Goal: Navigation & Orientation: Locate item on page

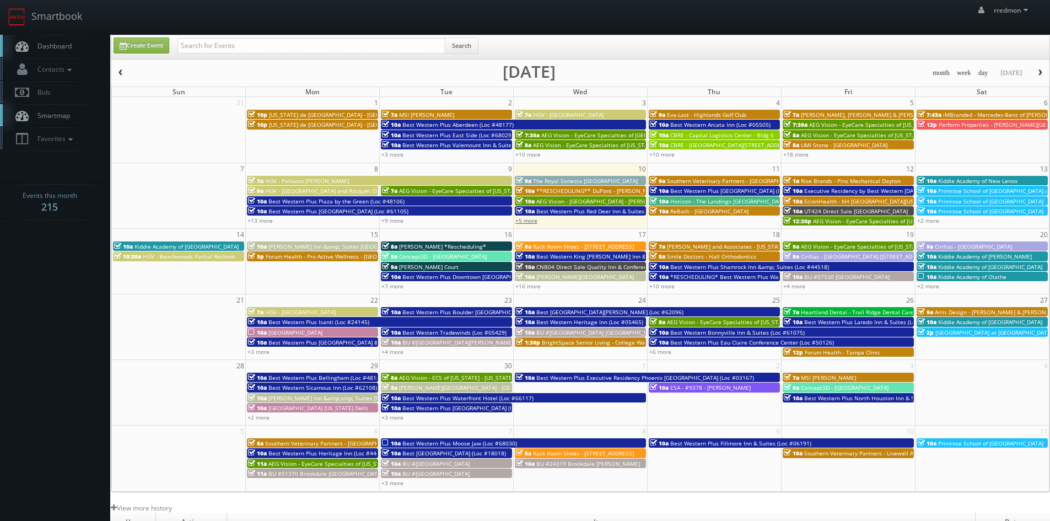
click at [534, 222] on link "+5 more" at bounding box center [526, 221] width 22 height 8
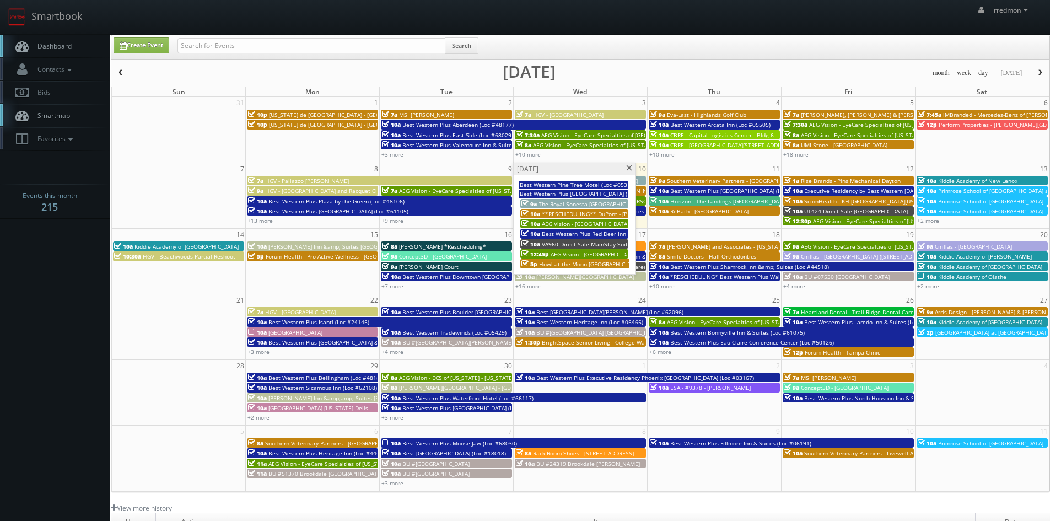
click at [629, 169] on span at bounding box center [629, 168] width 7 height 6
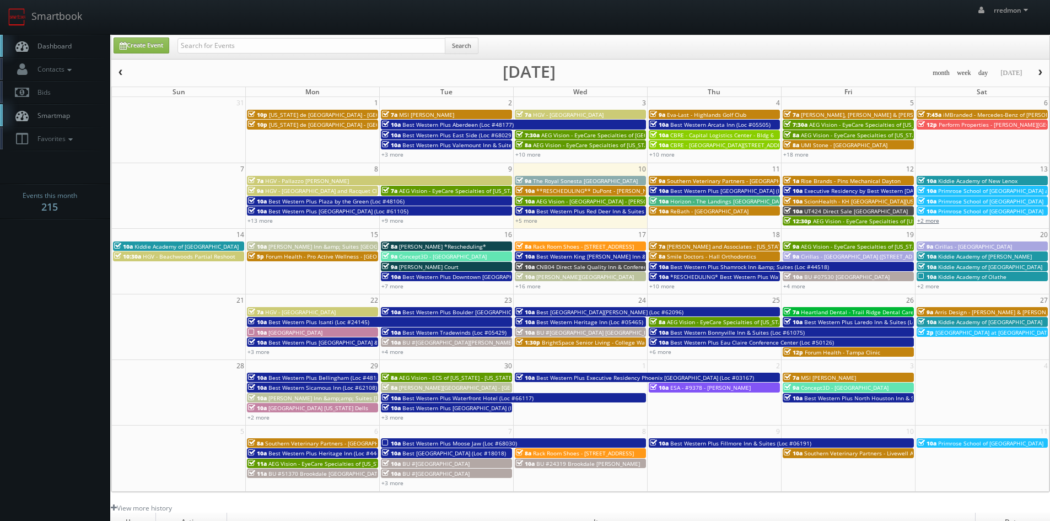
click at [922, 223] on link "+2 more" at bounding box center [928, 221] width 22 height 8
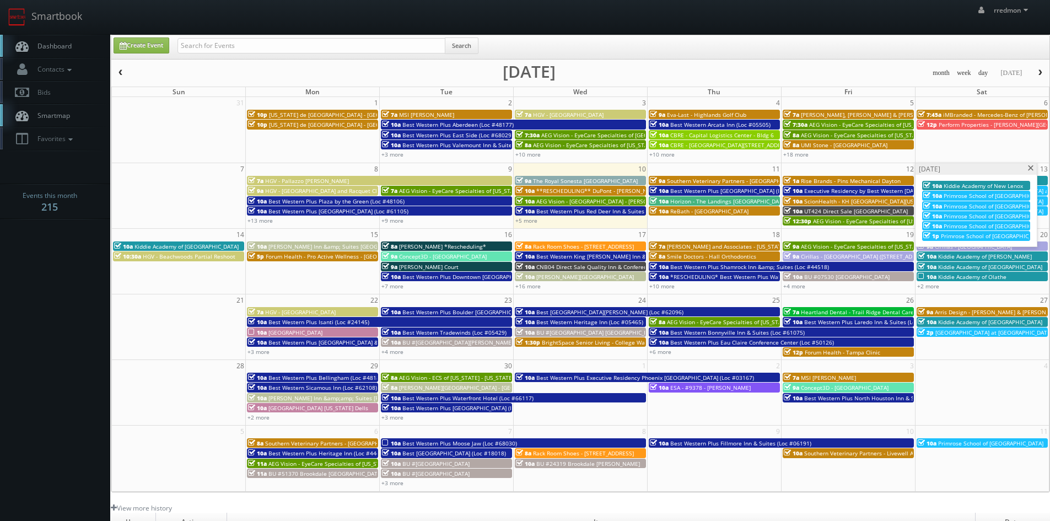
click at [1031, 168] on span at bounding box center [1030, 168] width 7 height 6
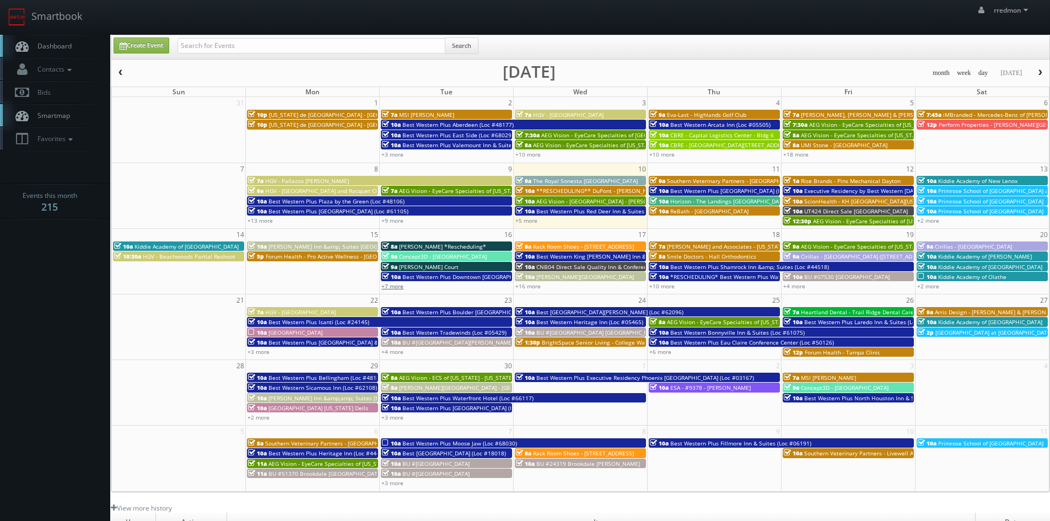
click at [396, 288] on link "+7 more" at bounding box center [392, 286] width 22 height 8
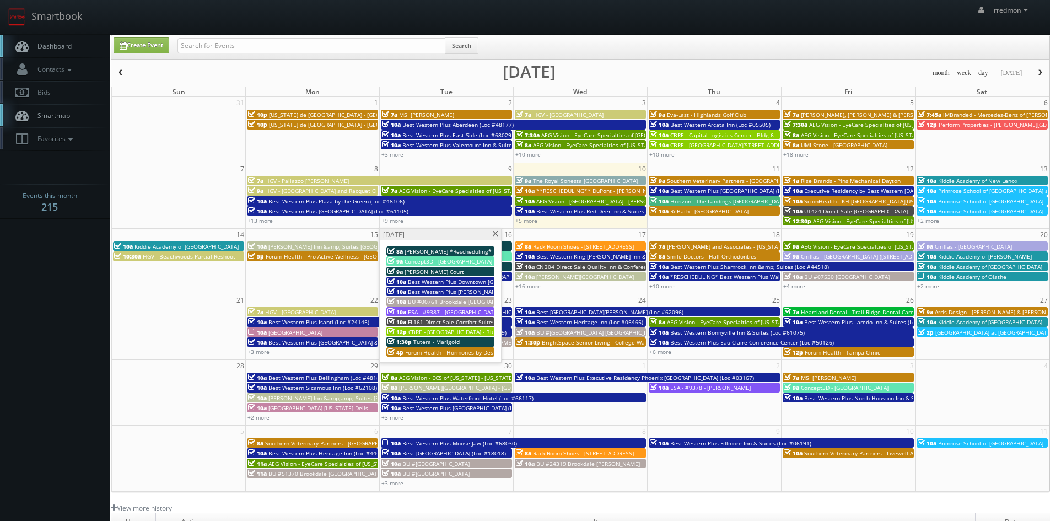
click at [498, 234] on span at bounding box center [495, 234] width 7 height 6
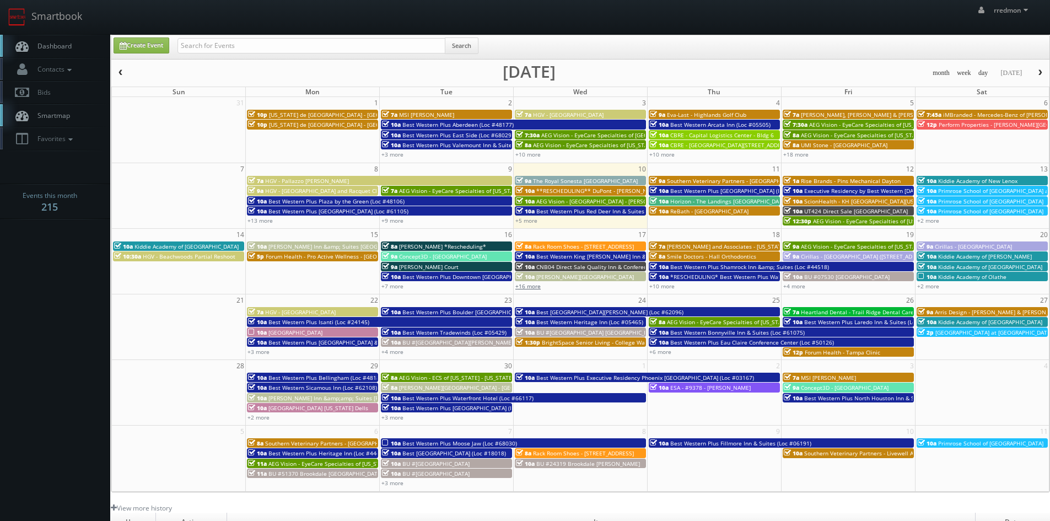
click at [535, 286] on link "+16 more" at bounding box center [527, 286] width 25 height 8
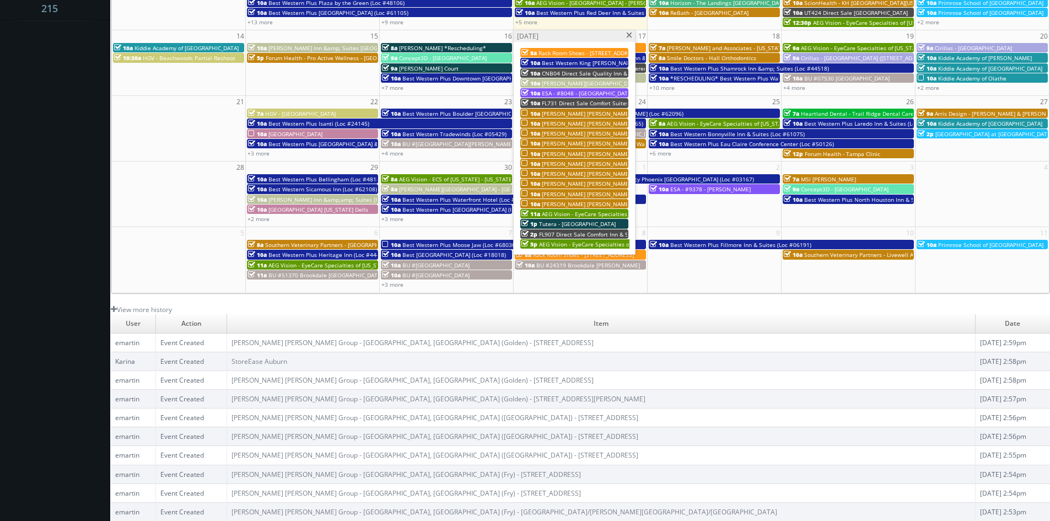
scroll to position [143, 0]
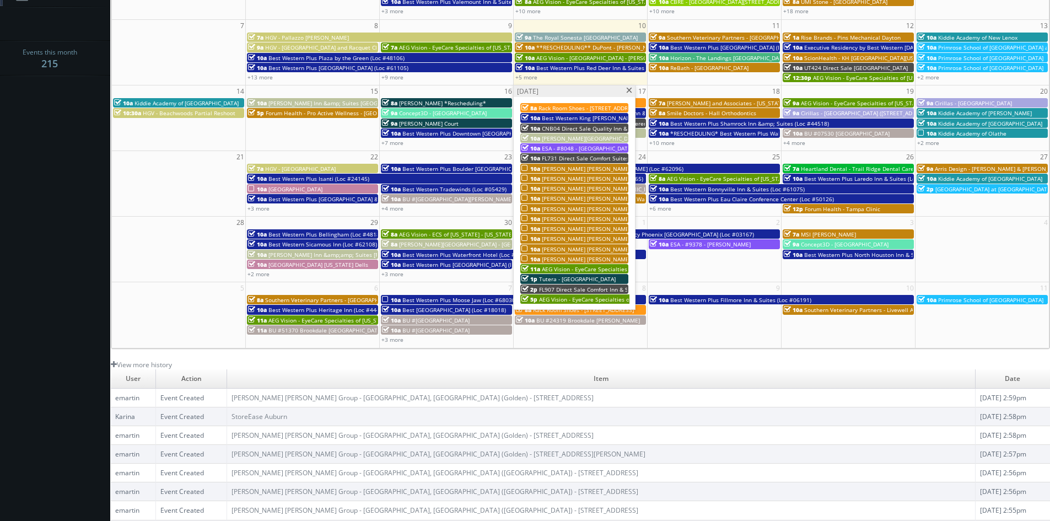
click at [631, 92] on span at bounding box center [629, 91] width 7 height 6
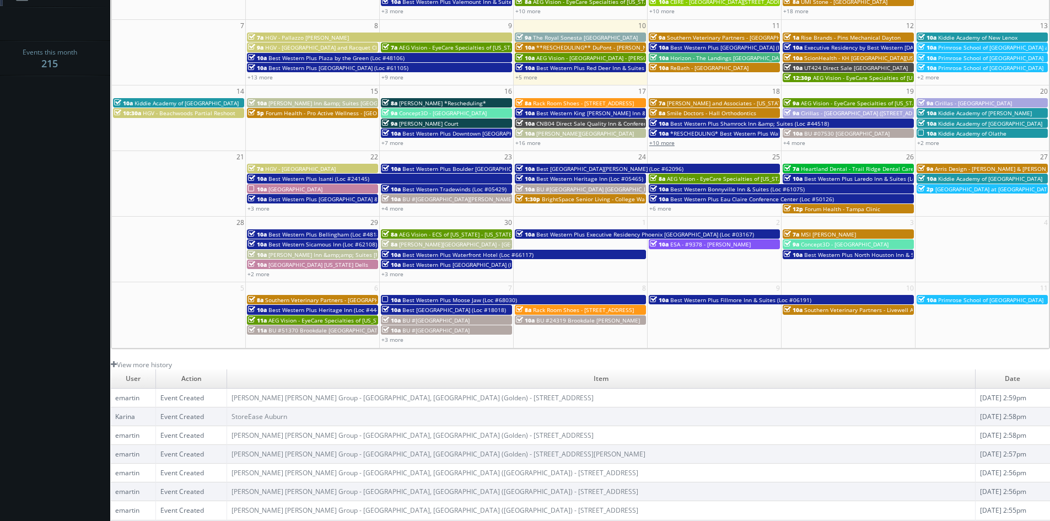
click at [659, 143] on link "+10 more" at bounding box center [661, 143] width 25 height 8
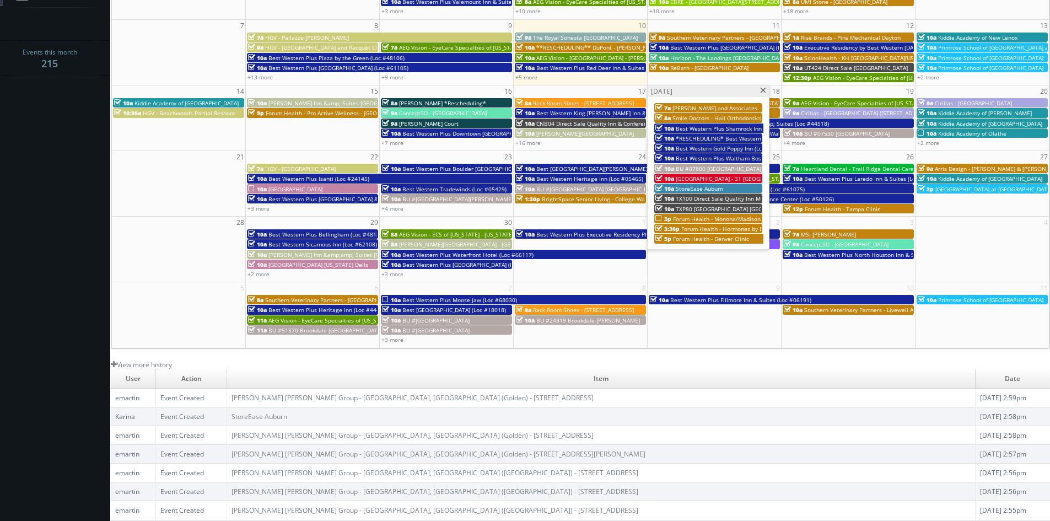
click at [762, 93] on span at bounding box center [763, 91] width 7 height 6
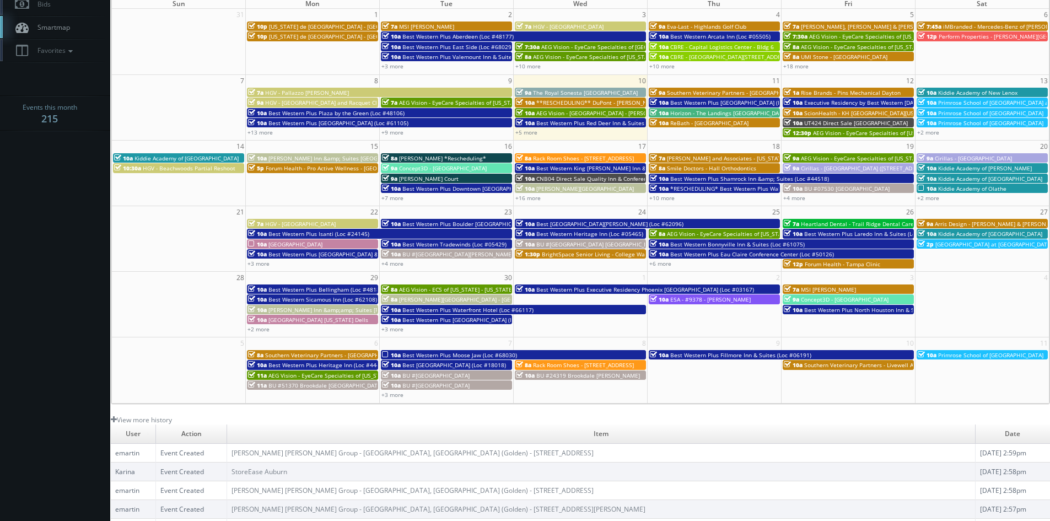
scroll to position [33, 0]
